Goal: Information Seeking & Learning: Learn about a topic

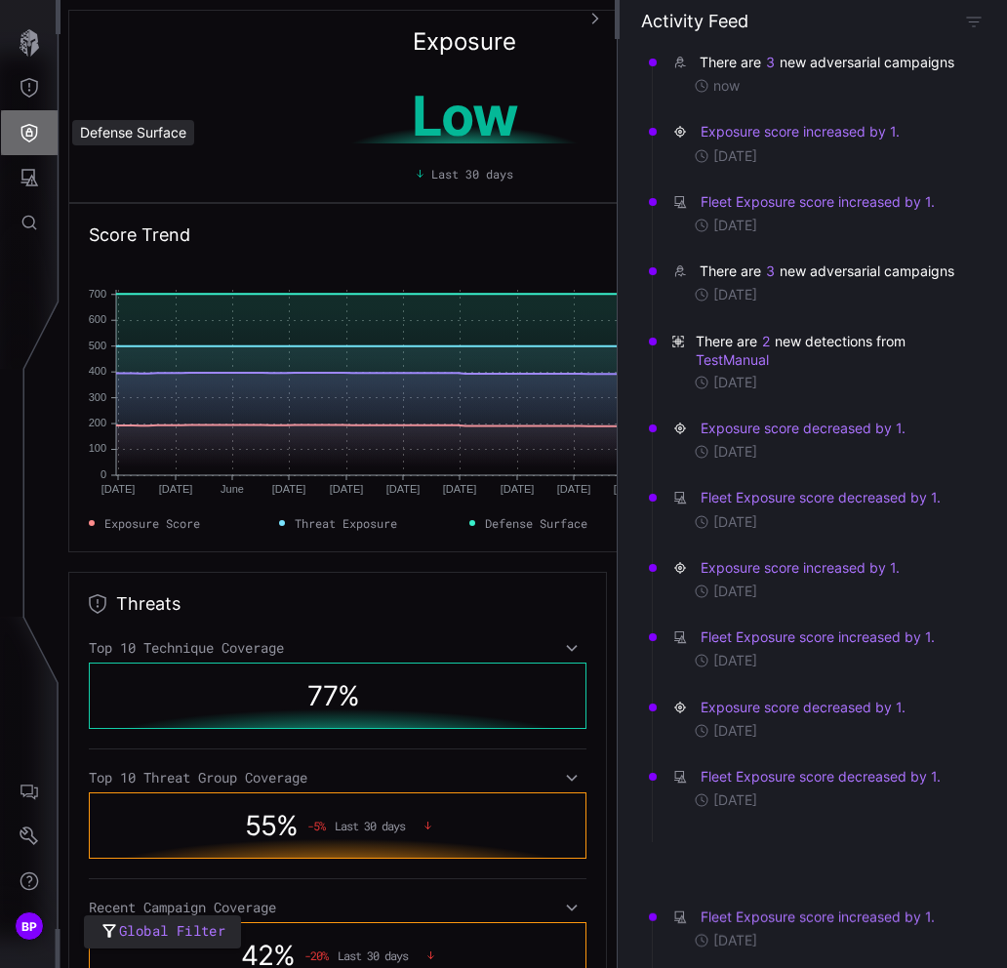
click at [35, 129] on icon "Defense Surface" at bounding box center [30, 133] width 20 height 20
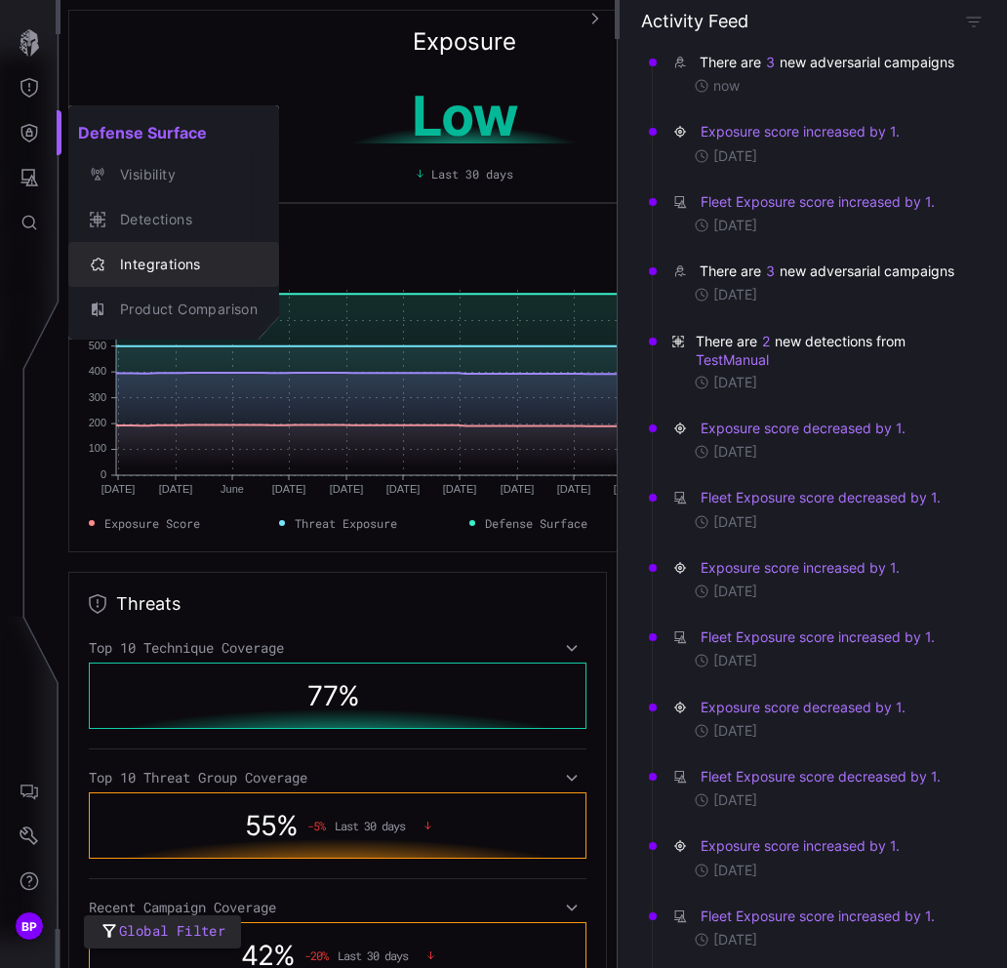
click at [175, 268] on div "Integrations" at bounding box center [183, 265] width 147 height 24
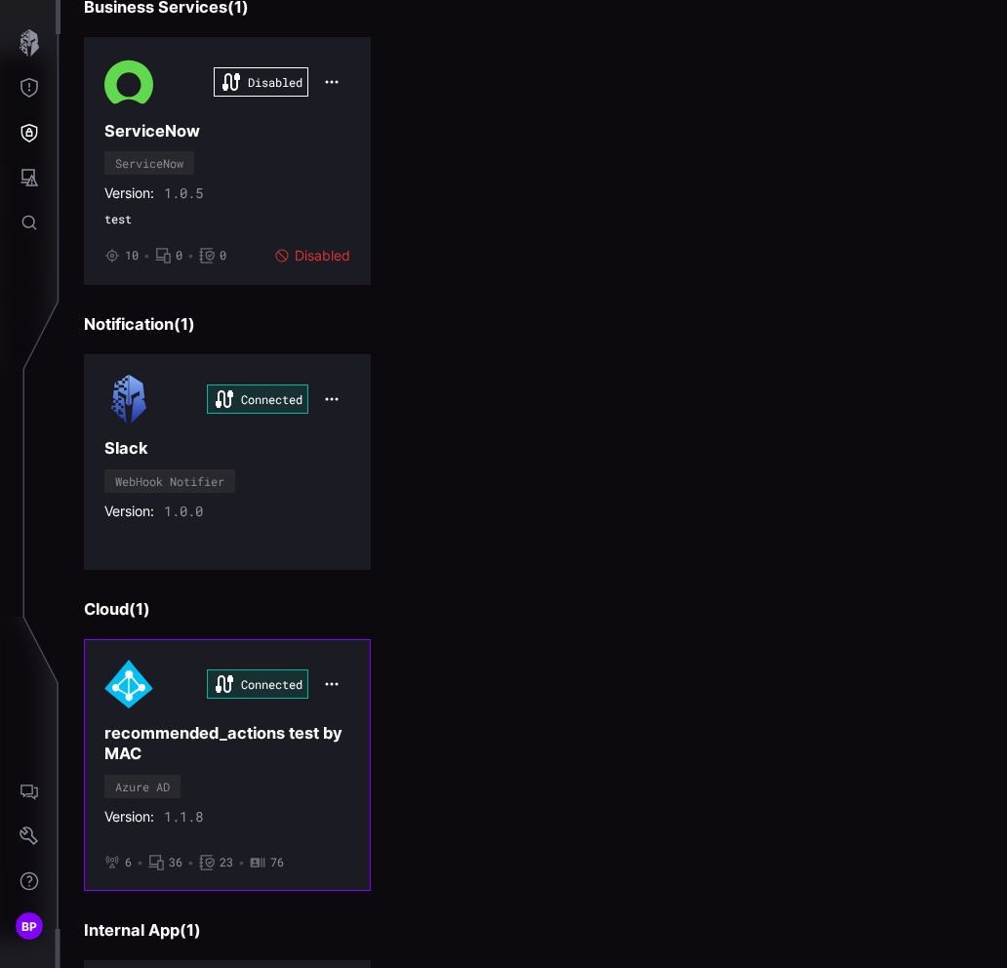
scroll to position [2592, 0]
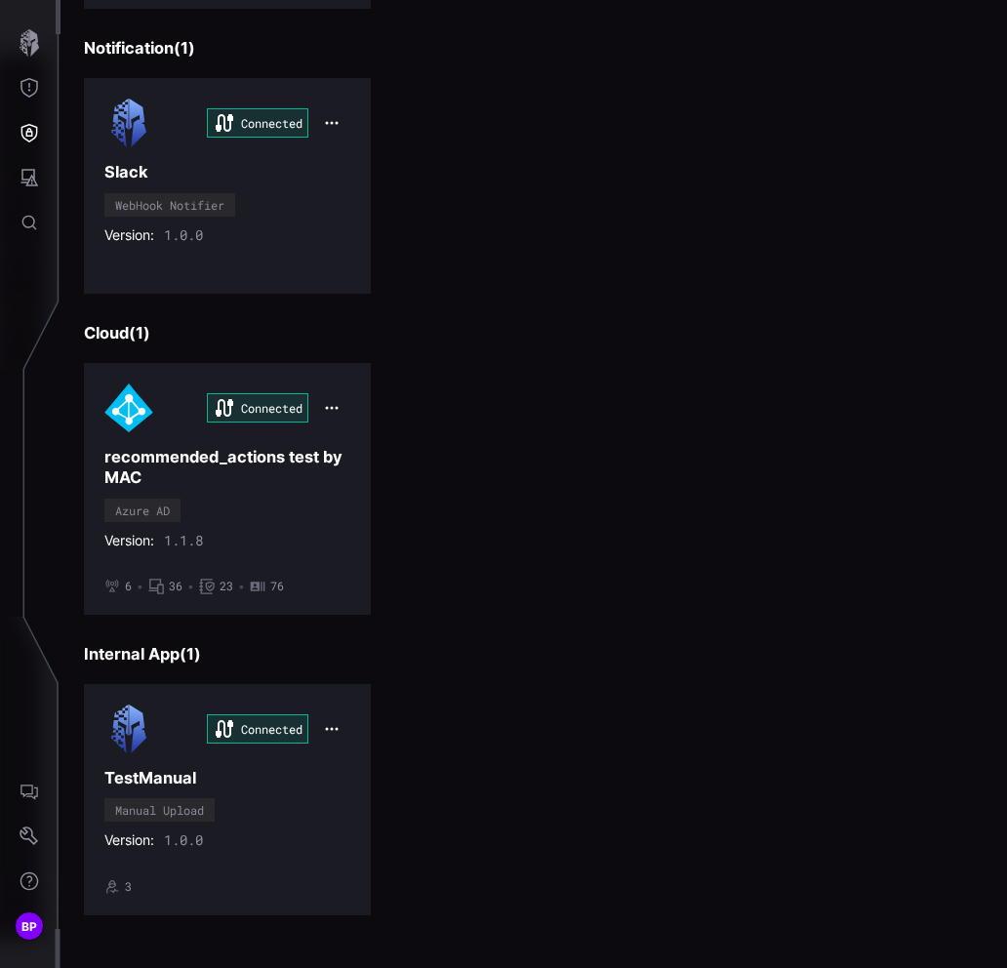
click at [238, 802] on div "Connected TestManual Manual Upload Version: 1.0.0 • 3" at bounding box center [227, 798] width 246 height 189
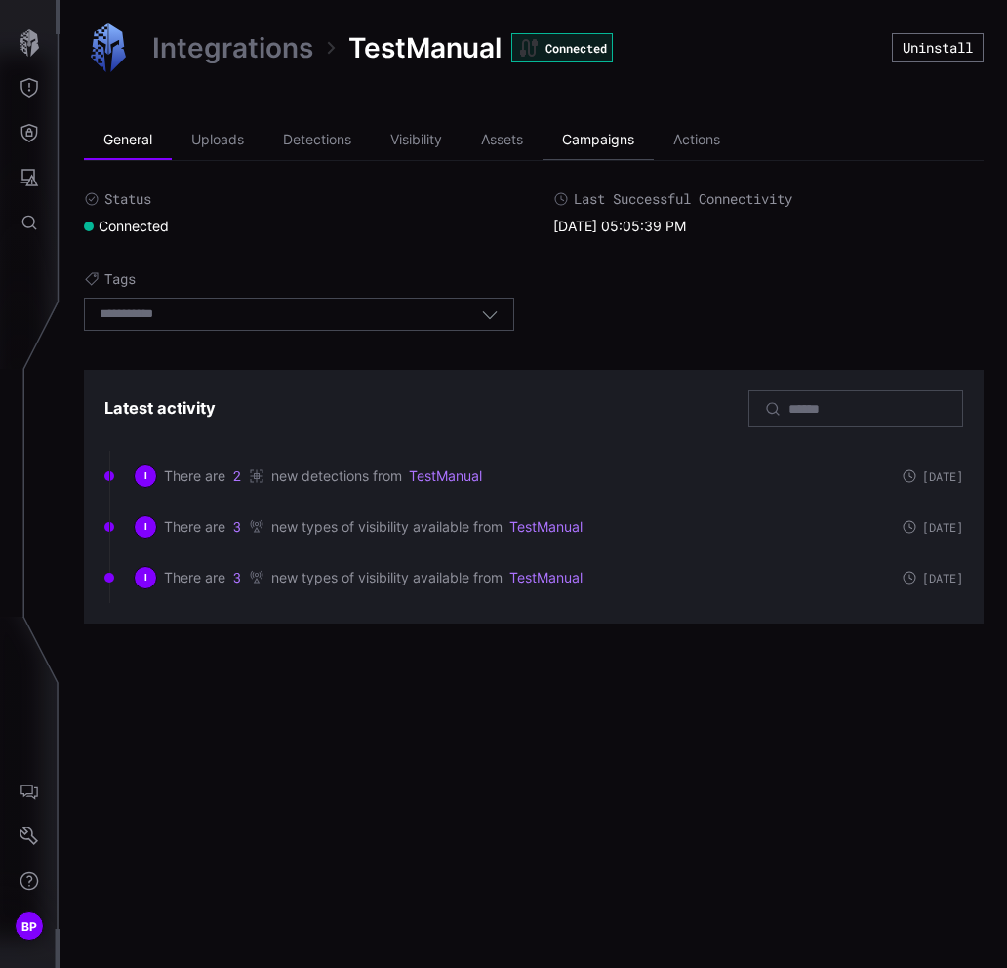
click at [617, 121] on li "Campaigns" at bounding box center [598, 140] width 111 height 39
